Goal: Navigation & Orientation: Go to known website

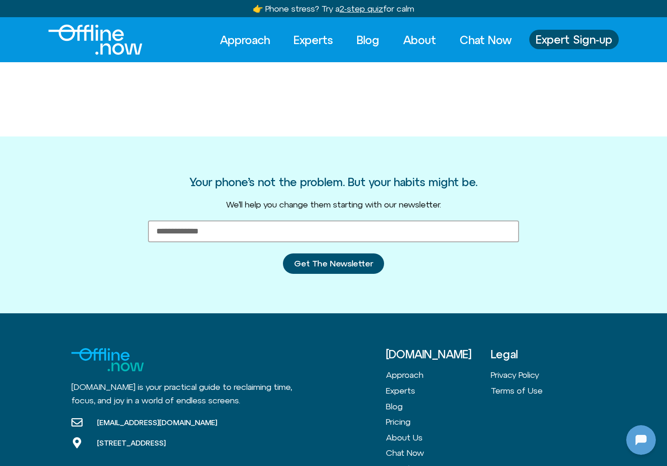
scroll to position [123, 0]
click at [90, 34] on img "Logo" at bounding box center [95, 40] width 94 height 30
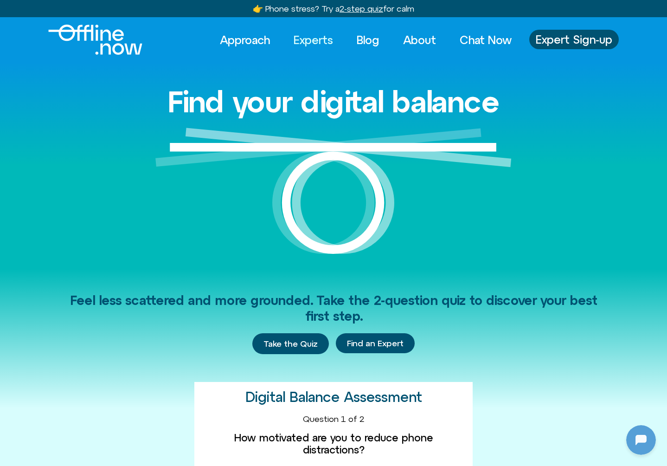
scroll to position [2, 0]
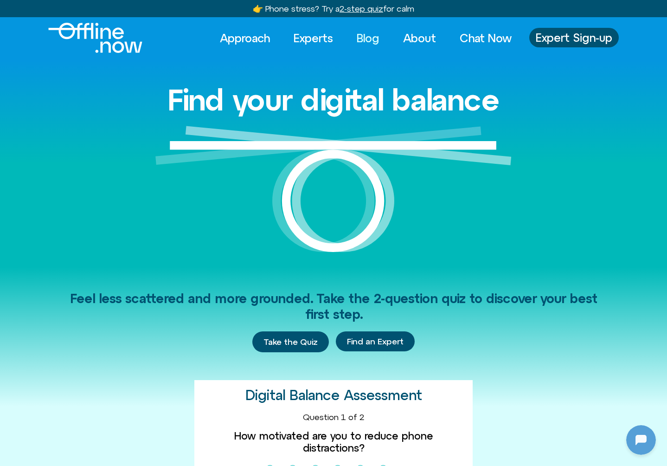
click at [377, 33] on link "Blog" at bounding box center [368, 38] width 39 height 20
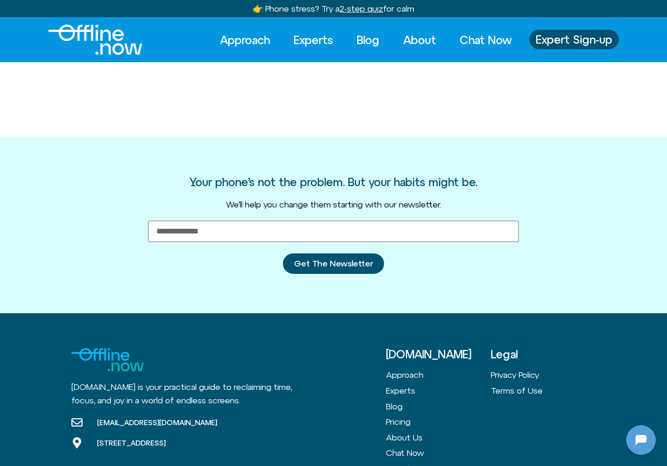
scroll to position [123, 0]
